Goal: Task Accomplishment & Management: Manage account settings

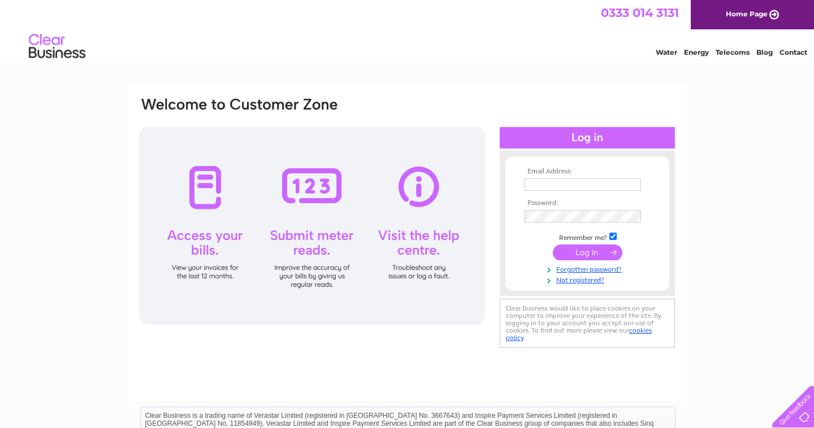
type input "wade.email@ymail.com"
click at [585, 257] on input "submit" at bounding box center [588, 253] width 70 height 16
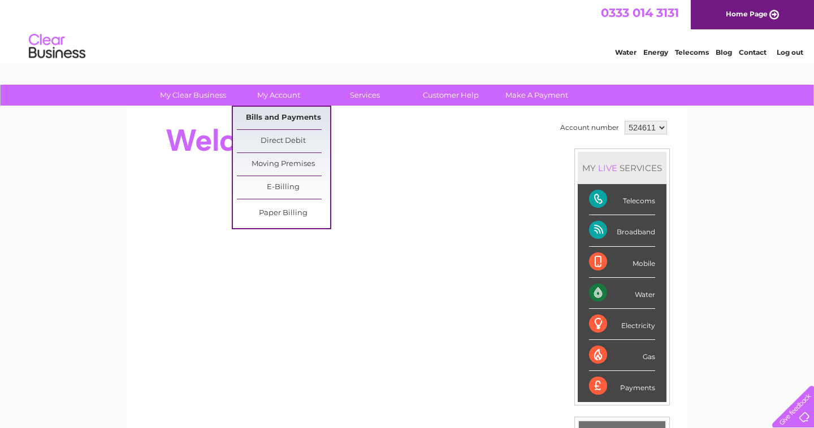
click at [295, 115] on link "Bills and Payments" at bounding box center [283, 118] width 93 height 23
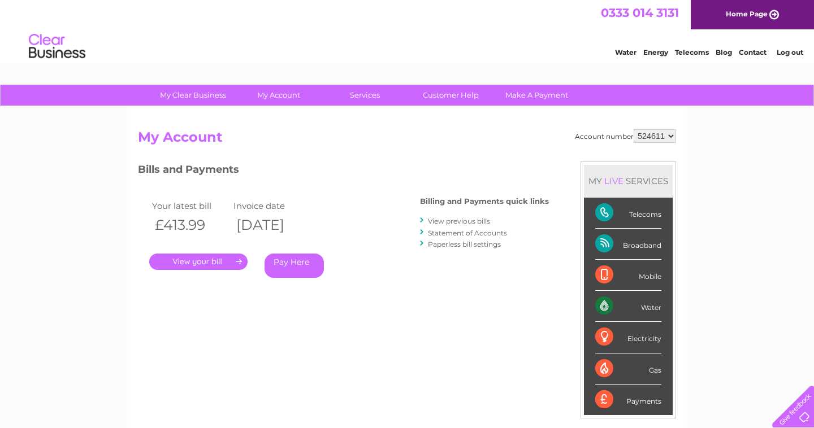
click at [222, 256] on link "." at bounding box center [198, 262] width 98 height 16
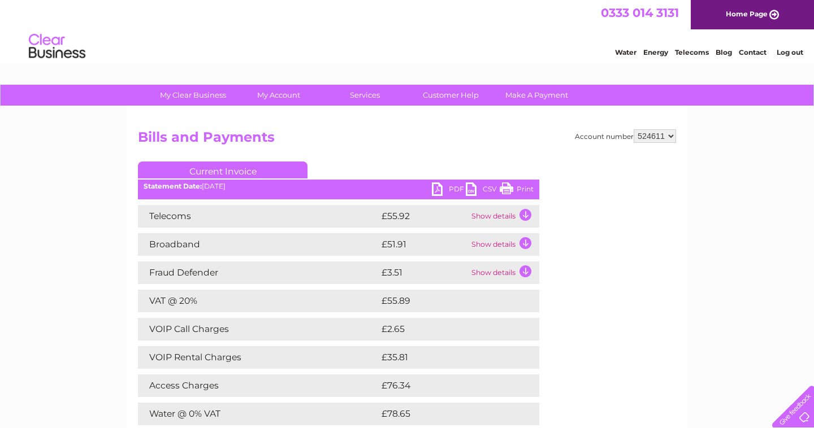
click at [438, 187] on link "PDF" at bounding box center [449, 191] width 34 height 16
